Goal: Task Accomplishment & Management: Manage account settings

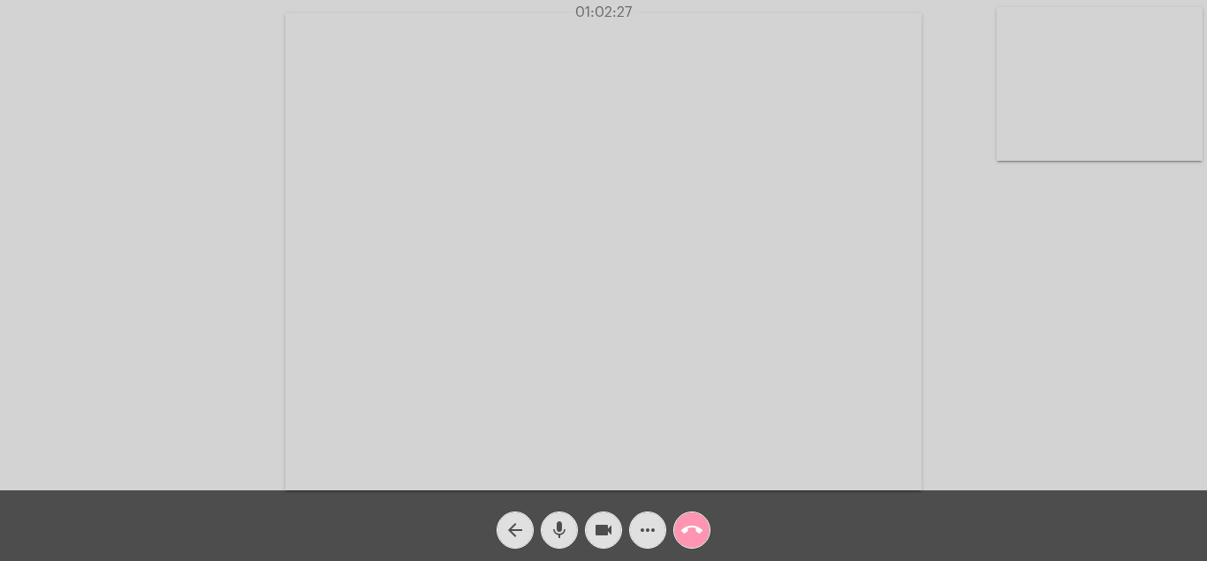
click at [690, 528] on mat-icon "call_end" at bounding box center [691, 530] width 21 height 21
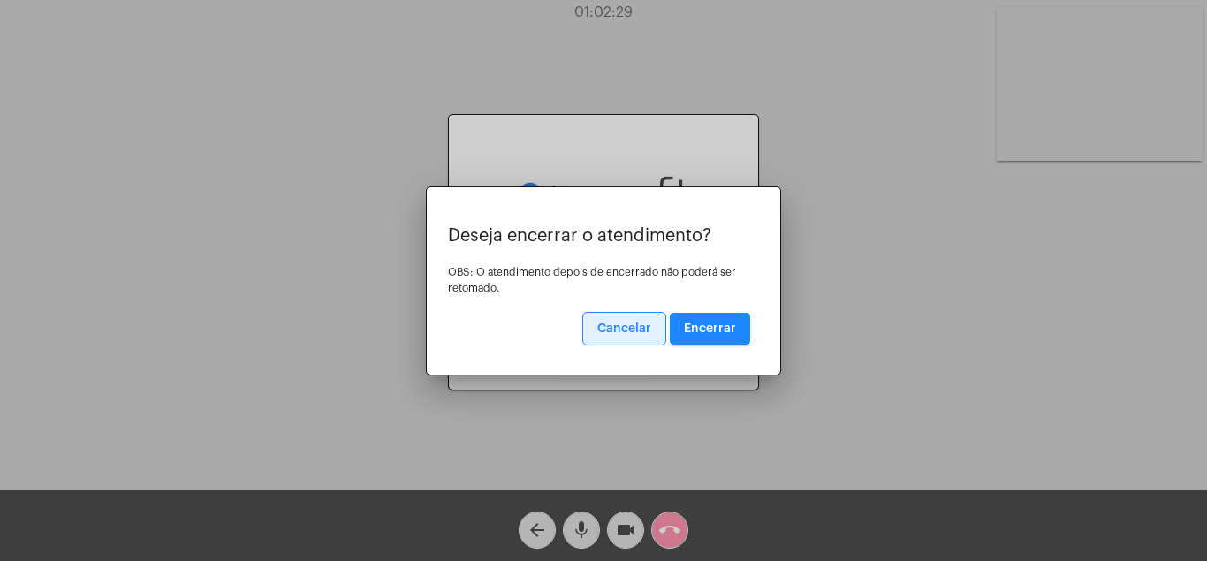
click at [733, 323] on span "Encerrar" at bounding box center [710, 329] width 52 height 12
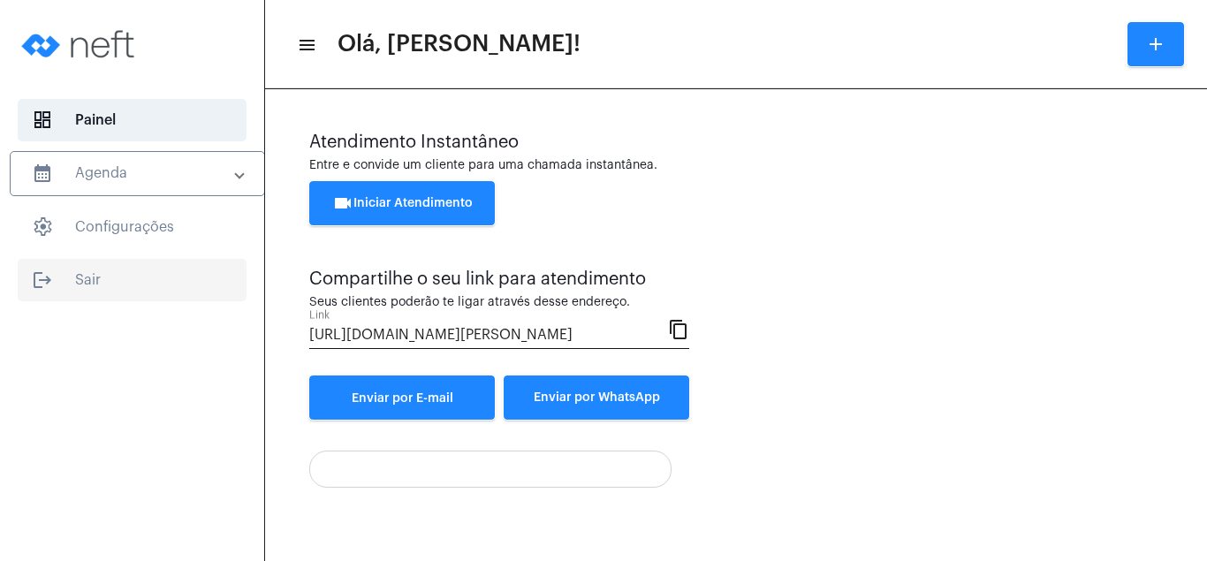
click at [89, 270] on span "logout Sair" at bounding box center [132, 280] width 229 height 42
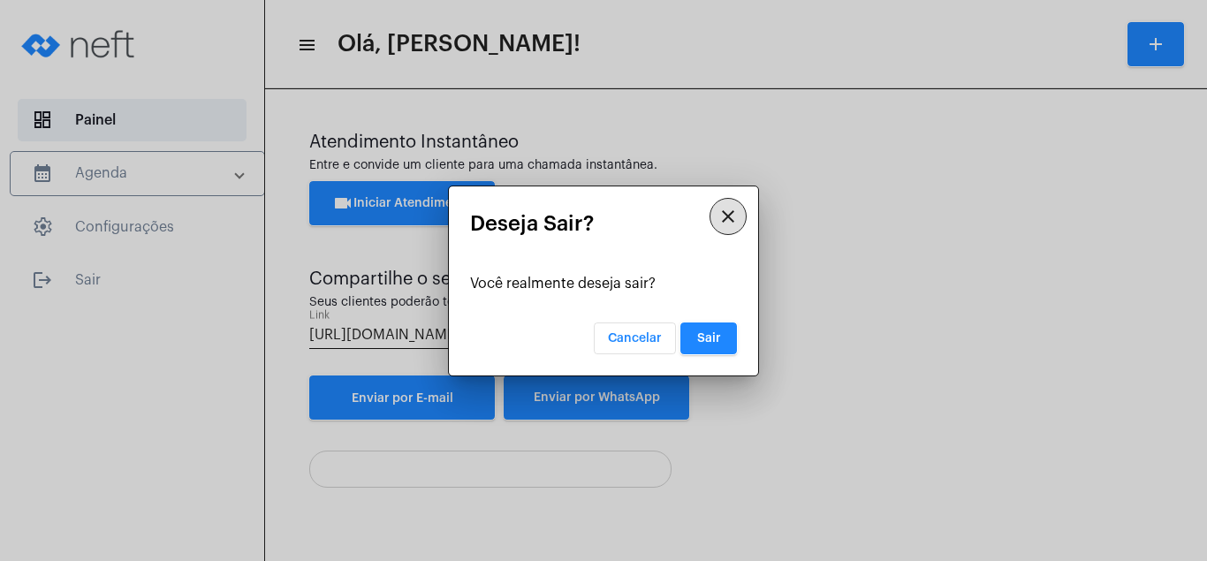
click at [705, 335] on span "Sair" at bounding box center [709, 338] width 24 height 12
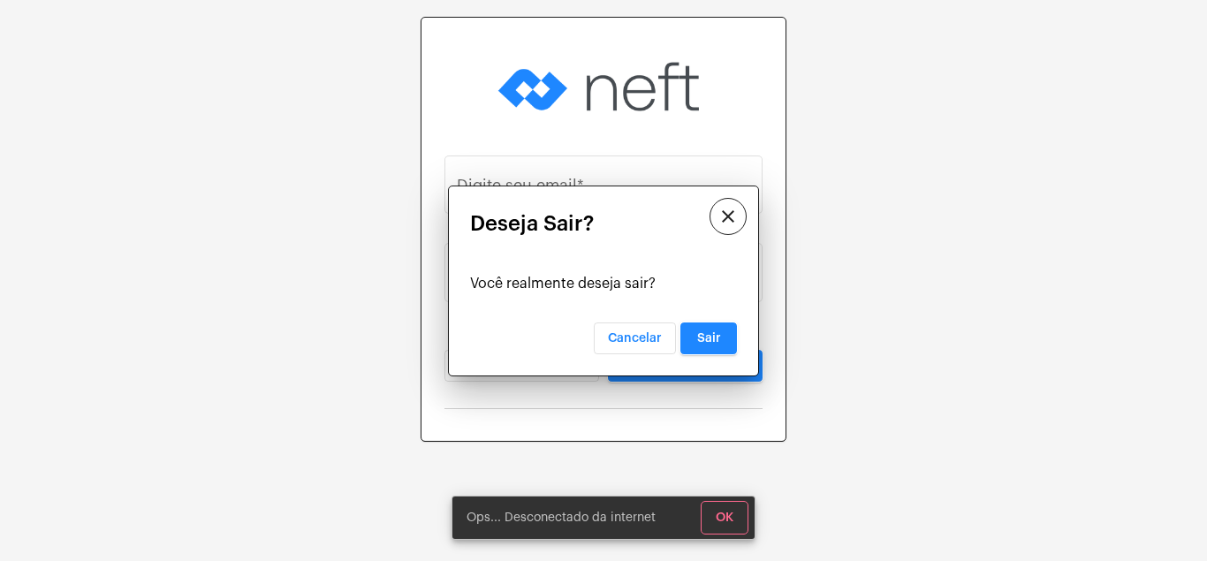
type input "[PERSON_NAME][EMAIL_ADDRESS][DOMAIN_NAME]"
